Goal: Find specific page/section: Find specific page/section

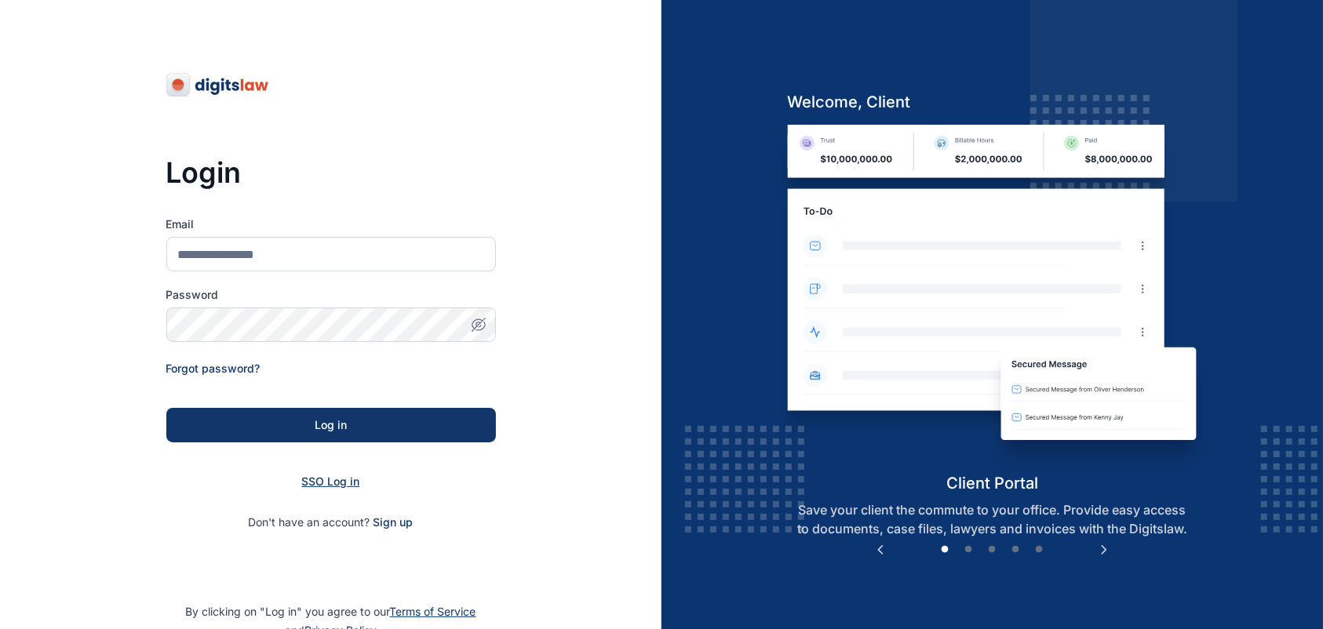
click at [328, 483] on span "SSO Log in" at bounding box center [331, 481] width 58 height 13
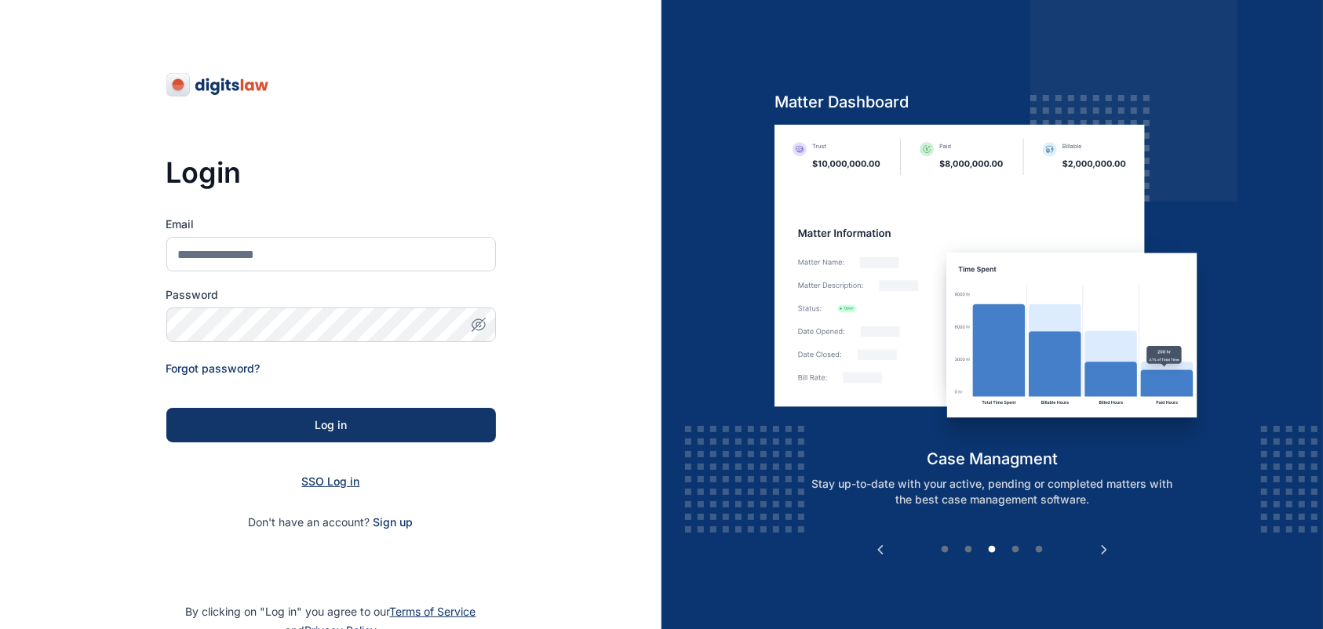
click at [328, 483] on span "SSO Log in" at bounding box center [331, 481] width 58 height 13
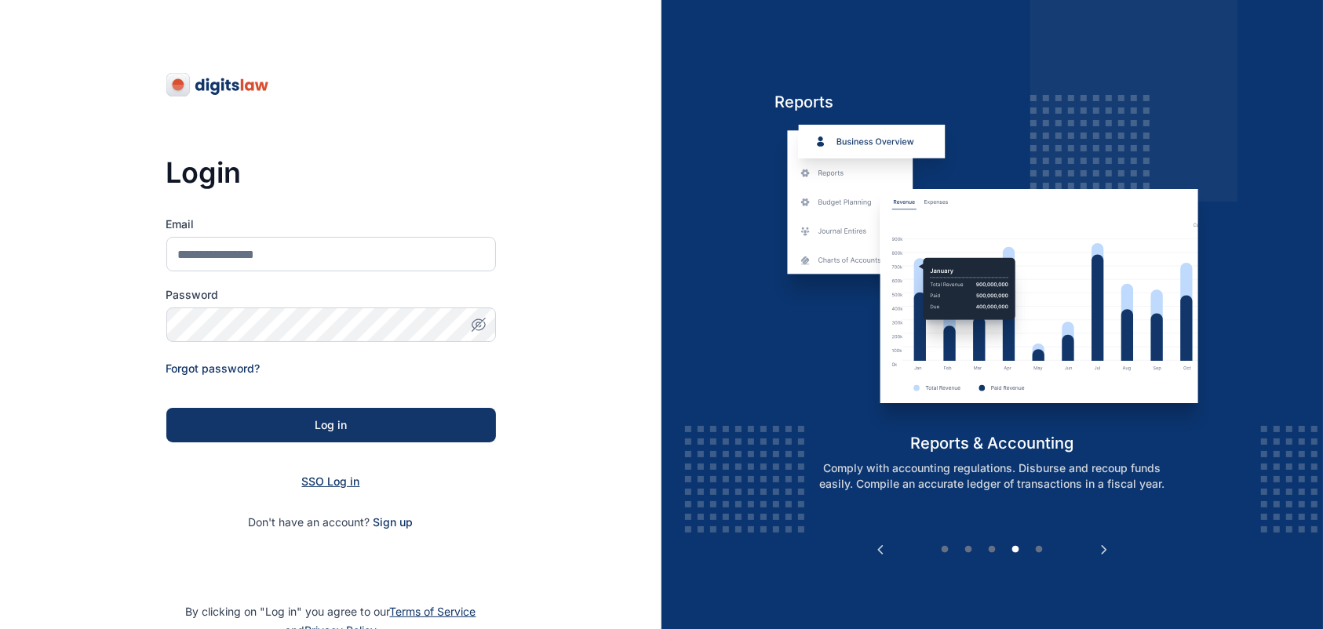
click at [328, 483] on span "SSO Log in" at bounding box center [331, 481] width 58 height 13
click at [322, 481] on span "SSO Log in" at bounding box center [331, 481] width 58 height 13
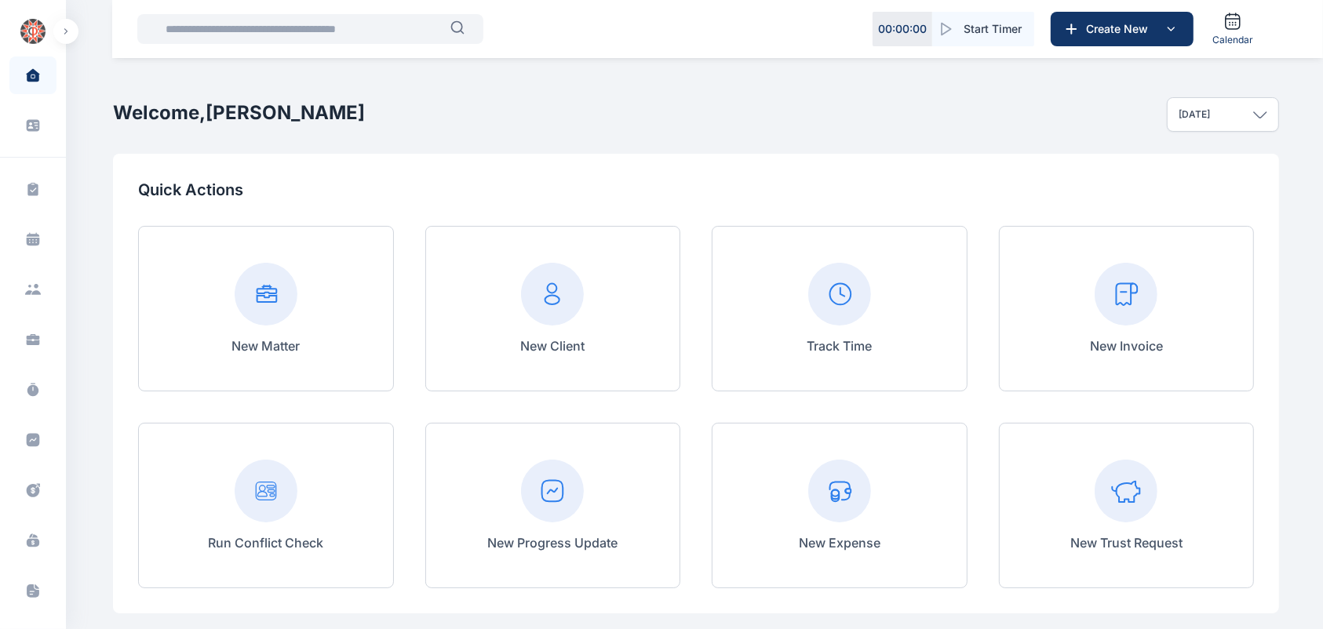
click at [230, 39] on input "text" at bounding box center [303, 28] width 294 height 31
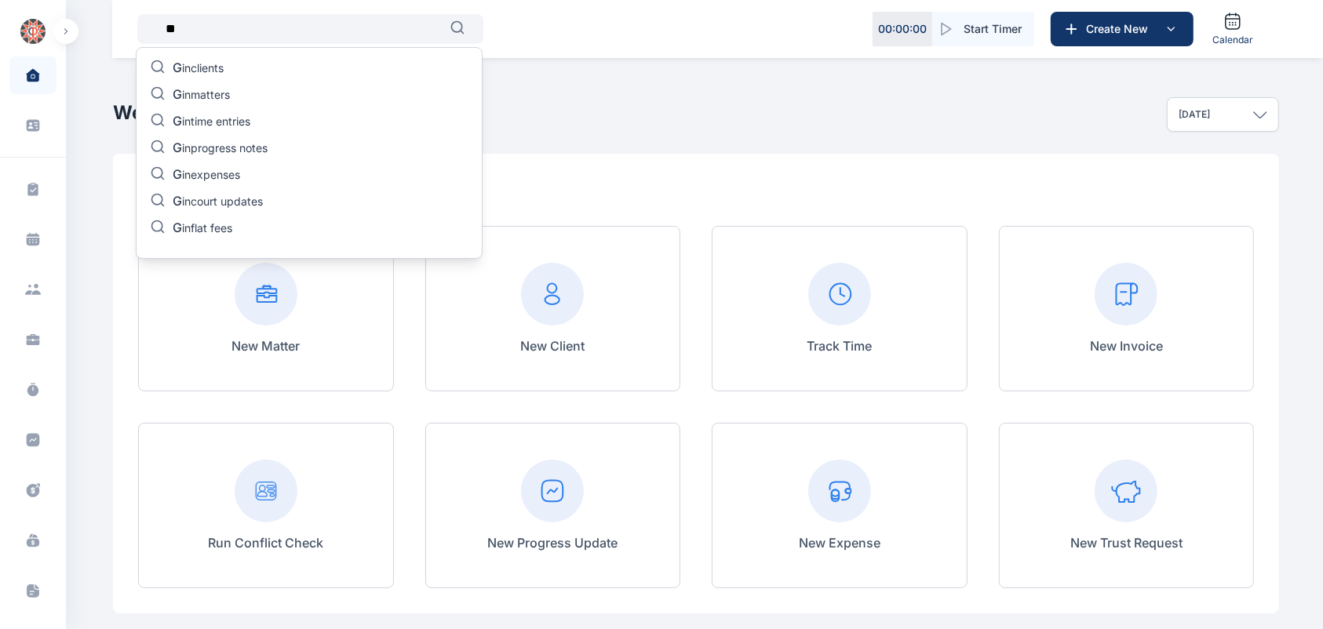
type input "*"
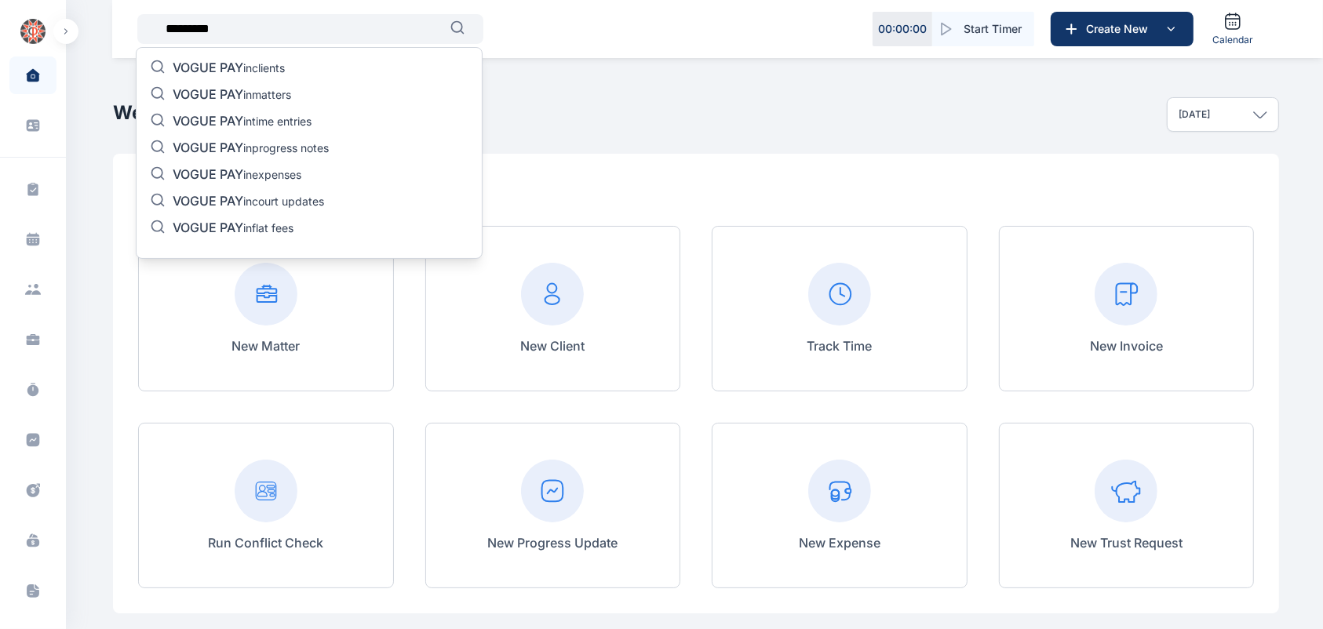
type input "*********"
click at [291, 88] on p "VOGUE PAY in matters" at bounding box center [232, 95] width 118 height 19
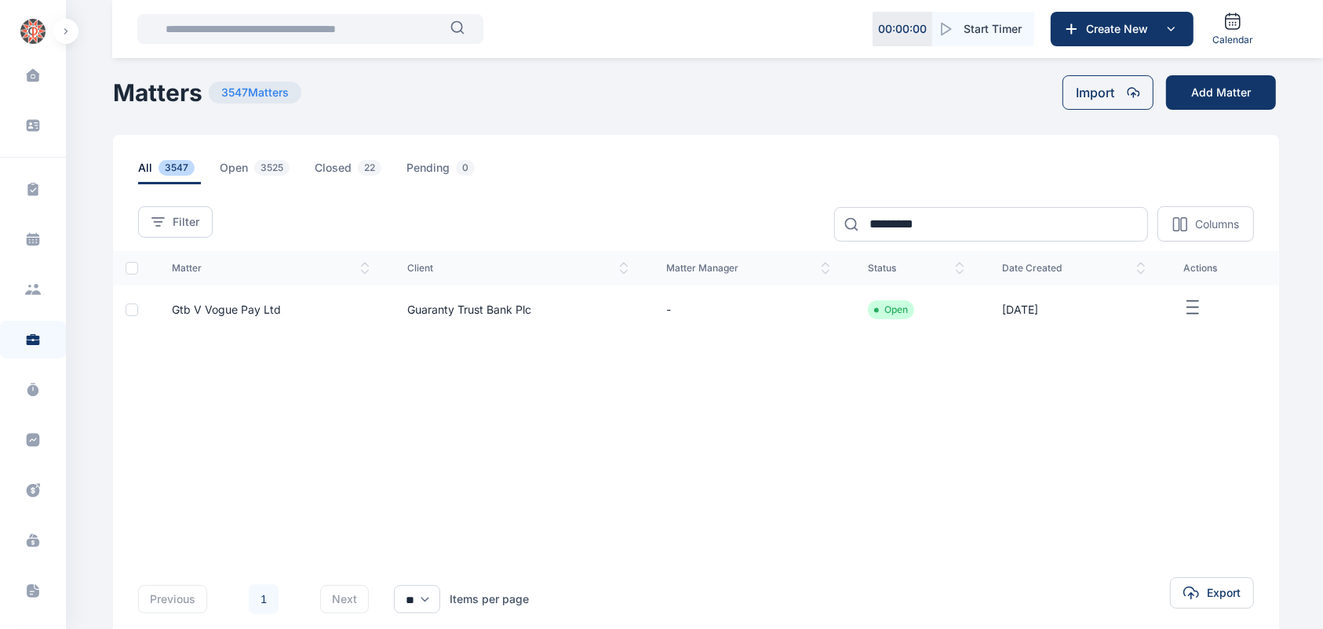
click at [349, 308] on td "Gtb V Vogue Pay Ltd" at bounding box center [270, 310] width 235 height 49
click at [512, 311] on td "Guaranty Trust Bank Plc" at bounding box center [517, 310] width 259 height 49
click at [201, 310] on span "Gtb V Vogue Pay Ltd" at bounding box center [226, 309] width 109 height 13
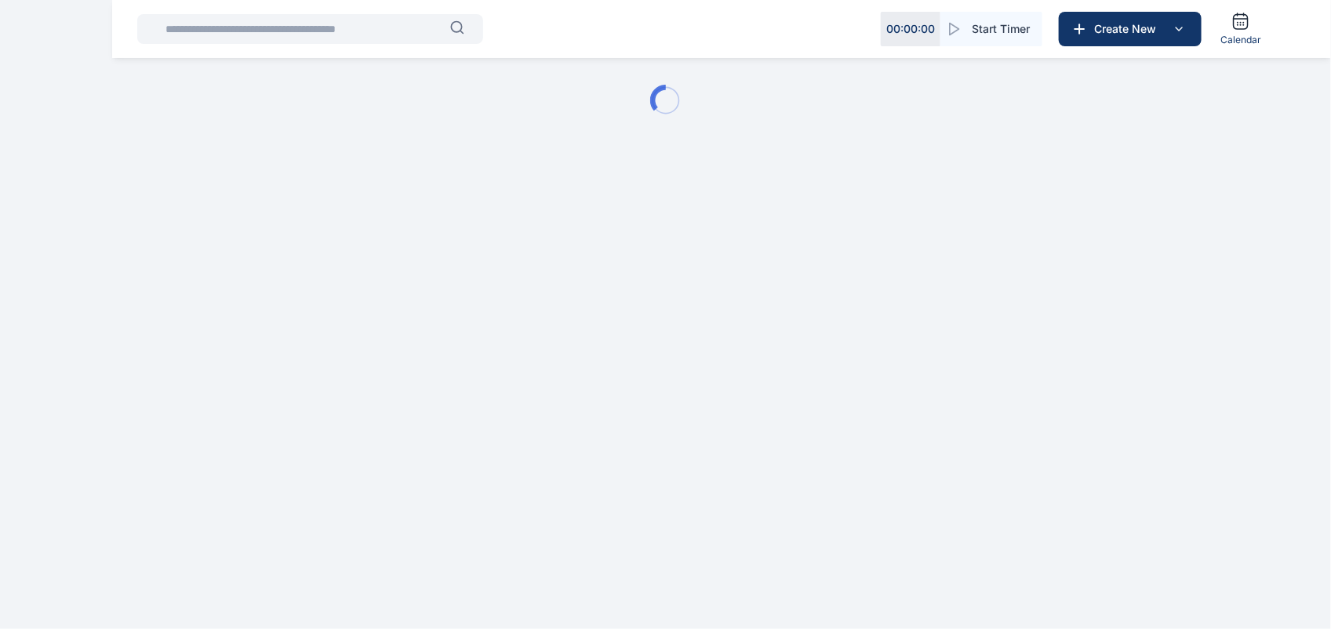
click at [201, 201] on html "00 : 00 : 00 Start Timer Create New Calendar Matter Dashboard - Digits Law" at bounding box center [665, 100] width 1331 height 201
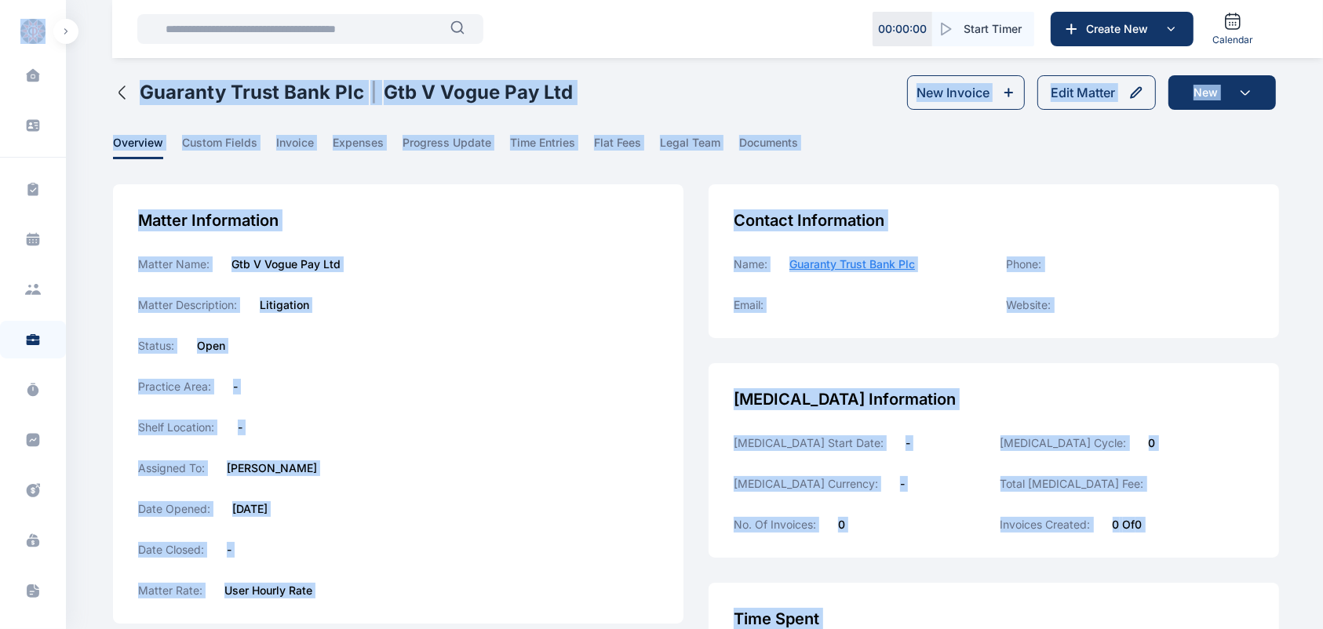
click at [116, 85] on icon "button" at bounding box center [122, 92] width 19 height 19
